Goal: Transaction & Acquisition: Purchase product/service

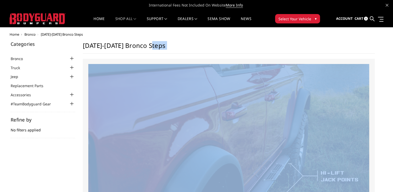
drag, startPoint x: 392, startPoint y: 42, endPoint x: 398, endPoint y: 69, distance: 27.9
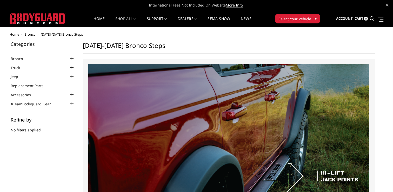
drag, startPoint x: 397, startPoint y: 69, endPoint x: 373, endPoint y: 28, distance: 47.5
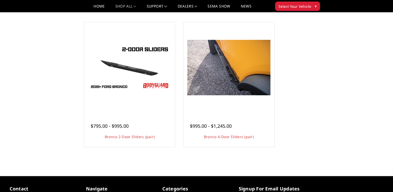
scroll to position [252, 0]
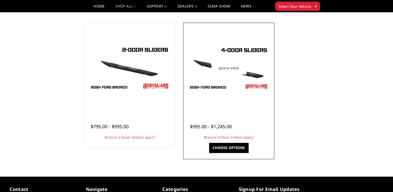
click at [250, 76] on img at bounding box center [228, 68] width 83 height 47
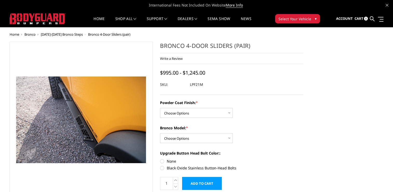
click at [79, 131] on img at bounding box center [84, 115] width 333 height 222
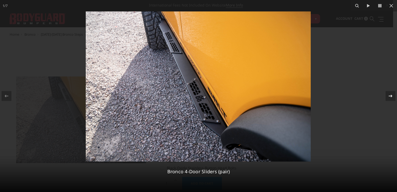
click at [390, 96] on icon at bounding box center [390, 96] width 6 height 6
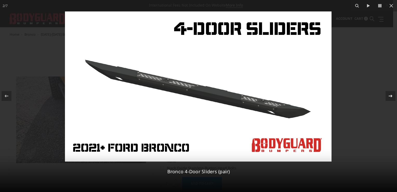
click at [390, 96] on icon at bounding box center [390, 96] width 6 height 6
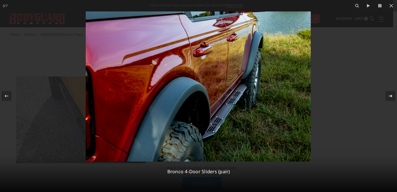
click at [390, 96] on icon at bounding box center [390, 96] width 6 height 6
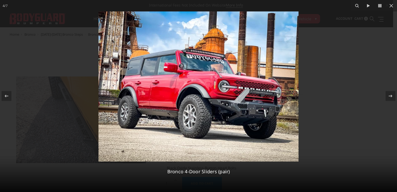
click at [176, 115] on img at bounding box center [198, 86] width 200 height 150
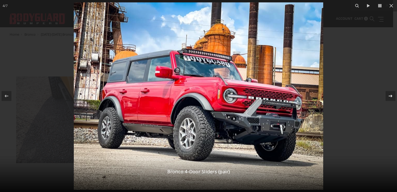
click at [389, 98] on icon at bounding box center [390, 96] width 6 height 6
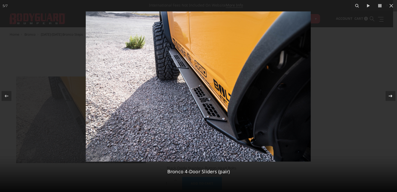
click at [389, 97] on icon at bounding box center [390, 96] width 6 height 6
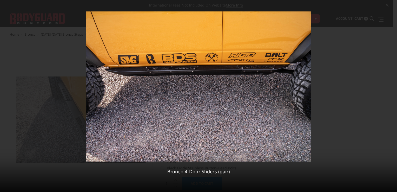
click at [389, 97] on div "6 / 7 Bronco 4-Door Sliders (pair)" at bounding box center [198, 96] width 397 height 192
click at [223, 71] on img at bounding box center [198, 86] width 225 height 150
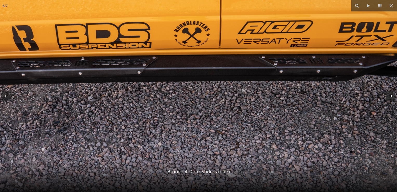
click at [389, 94] on icon at bounding box center [390, 96] width 6 height 6
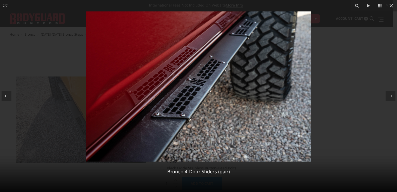
click at [203, 88] on img at bounding box center [198, 86] width 225 height 150
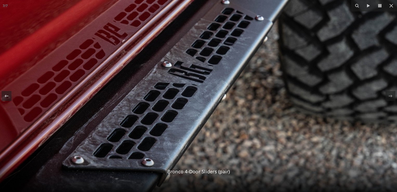
click at [204, 87] on img at bounding box center [190, 84] width 617 height 412
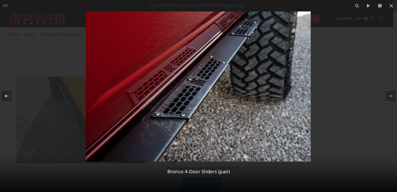
click at [3, 94] on icon at bounding box center [6, 96] width 6 height 6
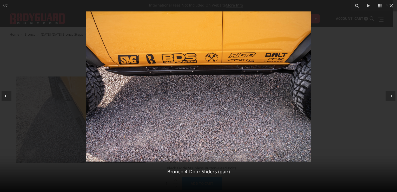
click at [4, 94] on icon at bounding box center [6, 96] width 6 height 6
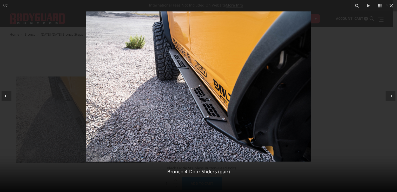
click at [4, 94] on icon at bounding box center [6, 96] width 6 height 6
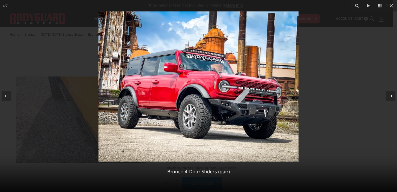
click at [390, 95] on icon at bounding box center [390, 96] width 6 height 6
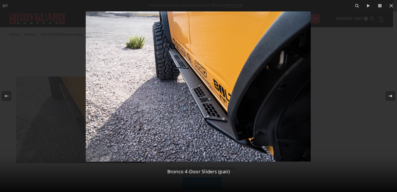
click at [390, 95] on icon at bounding box center [390, 96] width 6 height 6
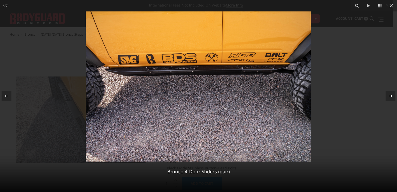
click at [390, 95] on icon at bounding box center [390, 96] width 6 height 6
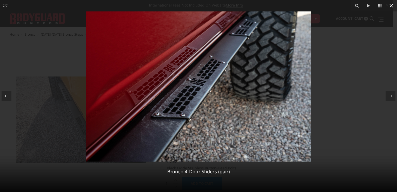
click at [393, 5] on icon at bounding box center [391, 6] width 6 height 6
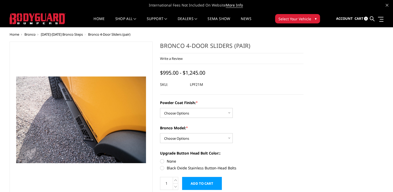
scroll to position [0, 51]
click at [168, 115] on select "Choose Options Bare Metal Textured Black Powder Coat" at bounding box center [196, 113] width 73 height 10
click at [282, 144] on div "Powder Coat Finish: * Choose Options Bare Metal Textured Black Powder Coat Bron…" at bounding box center [231, 135] width 143 height 70
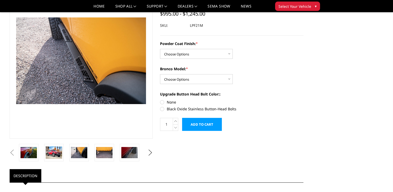
scroll to position [45, 0]
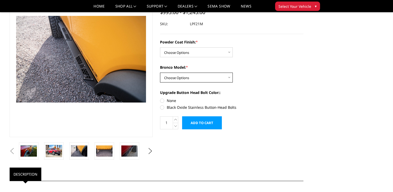
click at [183, 75] on select "Choose Options Base/Badlands/Wildtrak/etc. Raptor" at bounding box center [196, 77] width 73 height 10
select select "4050"
click at [160, 72] on select "Choose Options Base/Badlands/Wildtrak/etc. Raptor" at bounding box center [196, 77] width 73 height 10
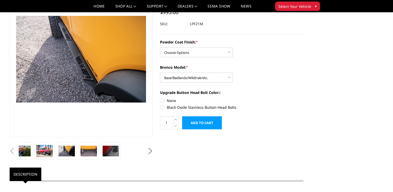
click at [163, 107] on label "Black Oxide Stainless Button-Head Bolts" at bounding box center [231, 106] width 143 height 5
click at [303, 98] on input "Black Oxide Stainless Button-Head Bolts" at bounding box center [303, 98] width 0 height 0
radio input "true"
click at [191, 50] on select "Choose Options Bare Metal Textured Black Powder Coat" at bounding box center [196, 52] width 73 height 10
select select "4055"
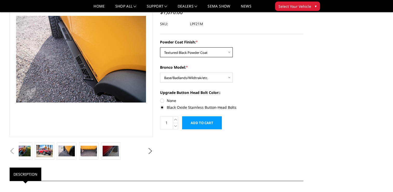
click at [160, 47] on select "Choose Options Bare Metal Textured Black Powder Coat" at bounding box center [196, 52] width 73 height 10
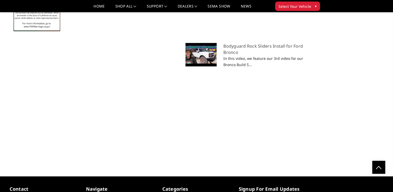
scroll to position [347, 0]
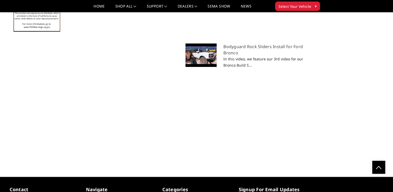
click at [245, 120] on div "Bodyguard Rock Sliders Install for Ford Bronco In this video, we feature our 3r…" at bounding box center [157, 103] width 302 height 120
